Goal: Task Accomplishment & Management: Manage account settings

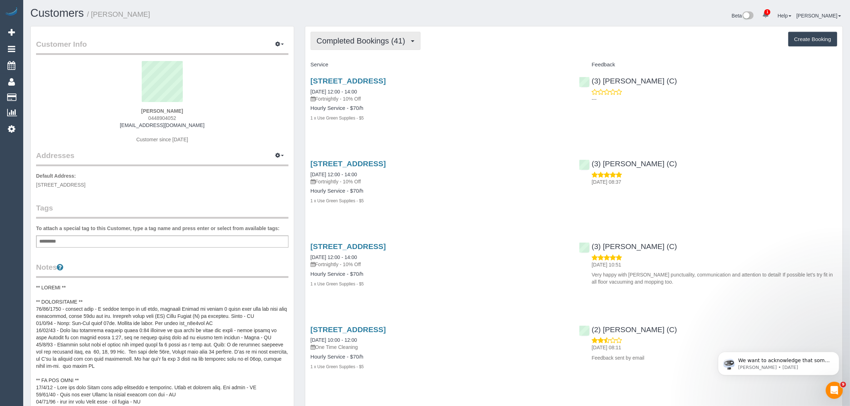
click at [354, 40] on span "Completed Bookings (41)" at bounding box center [363, 40] width 92 height 9
click at [345, 67] on link "Upcoming Bookings (11)" at bounding box center [349, 66] width 77 height 9
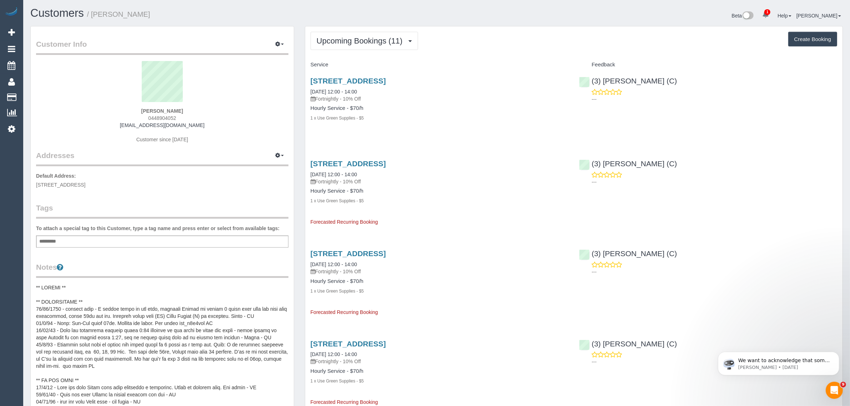
click at [85, 184] on span "912 Glenferrie Road, Unit 10, Kew, VIC 3101" at bounding box center [60, 185] width 49 height 6
copy span "Kew"
click at [27, 94] on link "Customers" at bounding box center [67, 97] width 89 height 14
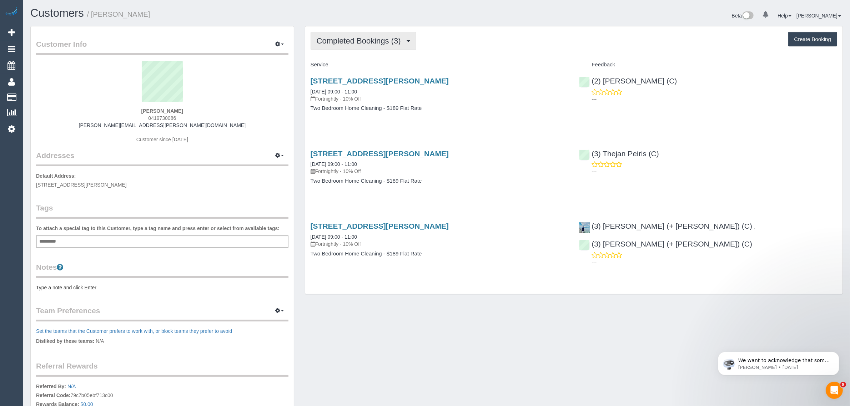
click at [359, 46] on button "Completed Bookings (3)" at bounding box center [364, 41] width 106 height 18
click at [362, 64] on link "Upcoming Bookings (11)" at bounding box center [348, 66] width 75 height 9
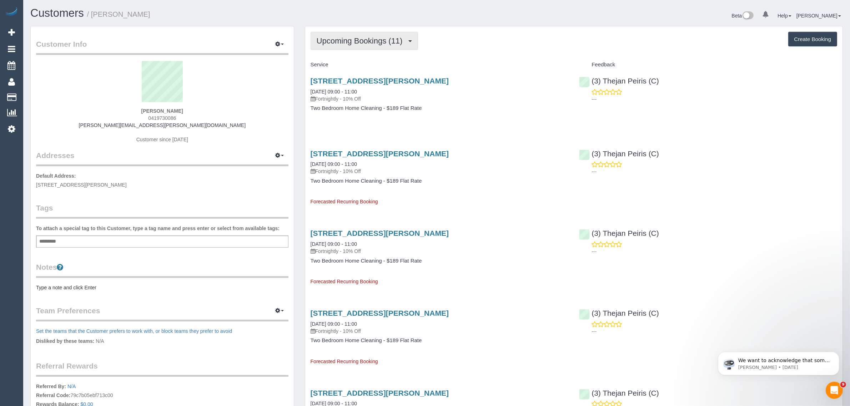
click at [342, 36] on span "Upcoming Bookings (11)" at bounding box center [362, 40] width 90 height 9
click at [345, 56] on link "Completed Bookings (3)" at bounding box center [348, 57] width 75 height 9
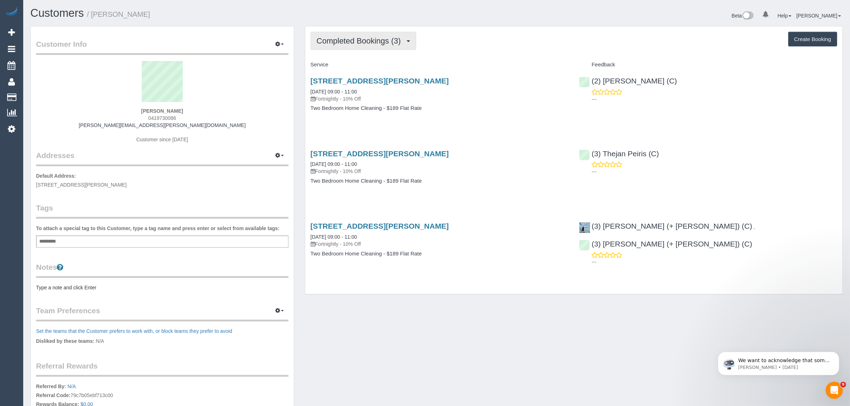
click at [345, 41] on span "Completed Bookings (3)" at bounding box center [361, 40] width 88 height 9
click at [336, 67] on link "Upcoming Bookings (11)" at bounding box center [348, 66] width 75 height 9
